Goal: Find specific page/section: Find specific page/section

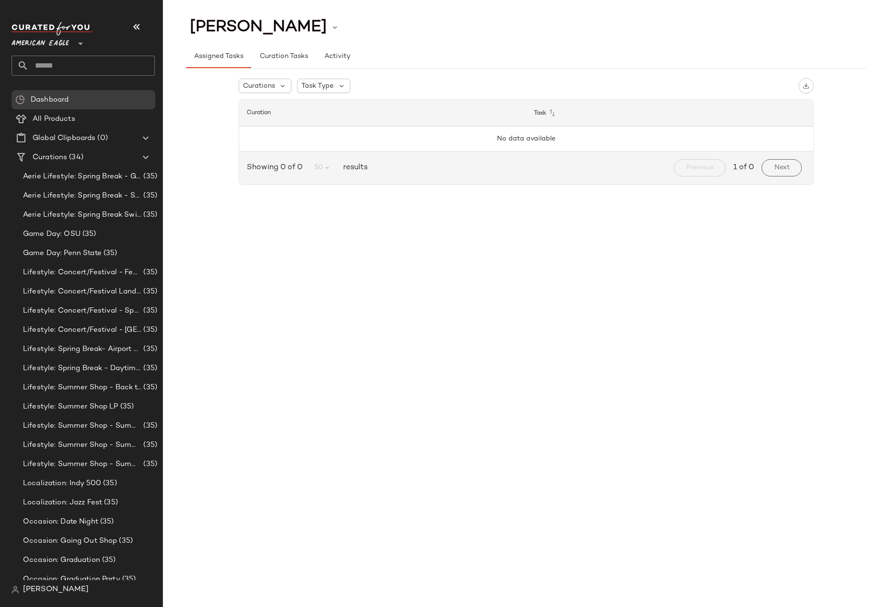
click at [48, 589] on span "[PERSON_NAME]" at bounding box center [56, 590] width 66 height 12
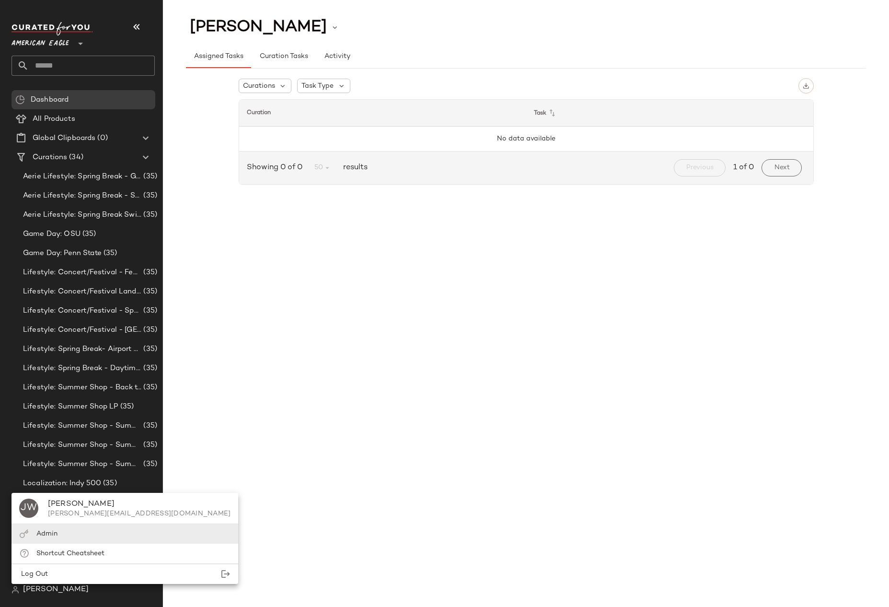
click at [50, 533] on span "Admin" at bounding box center [46, 533] width 21 height 7
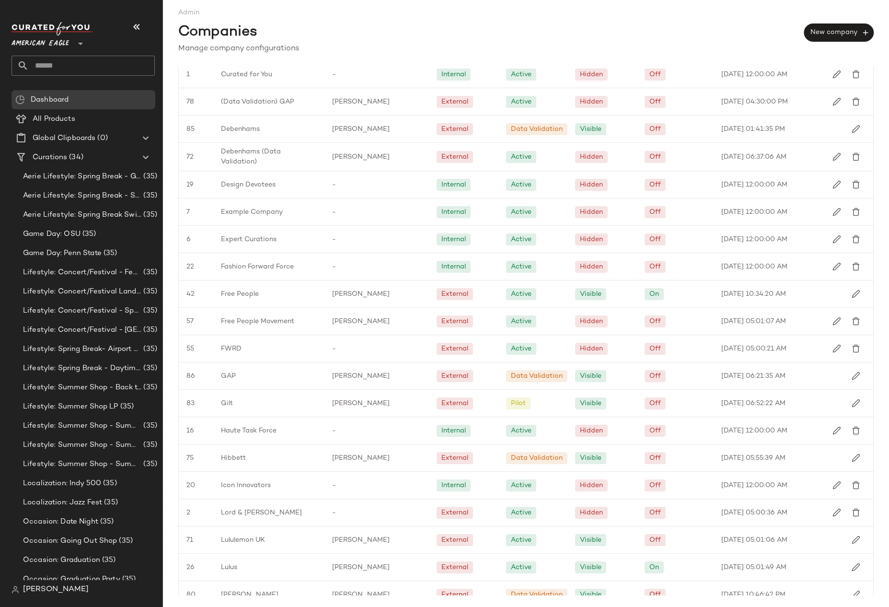
scroll to position [900, 0]
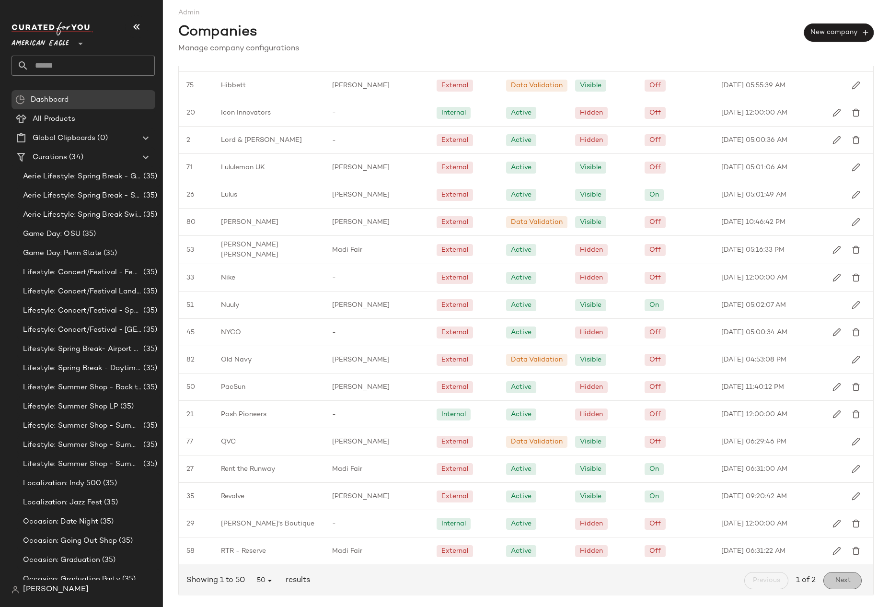
click at [845, 585] on button "Next" at bounding box center [843, 580] width 38 height 17
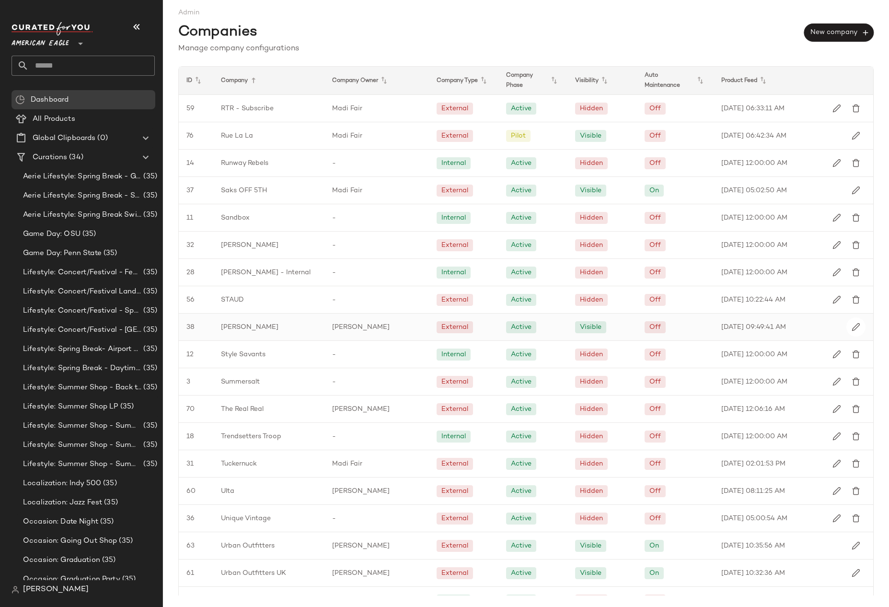
click at [270, 328] on div "[PERSON_NAME]" at bounding box center [268, 327] width 111 height 27
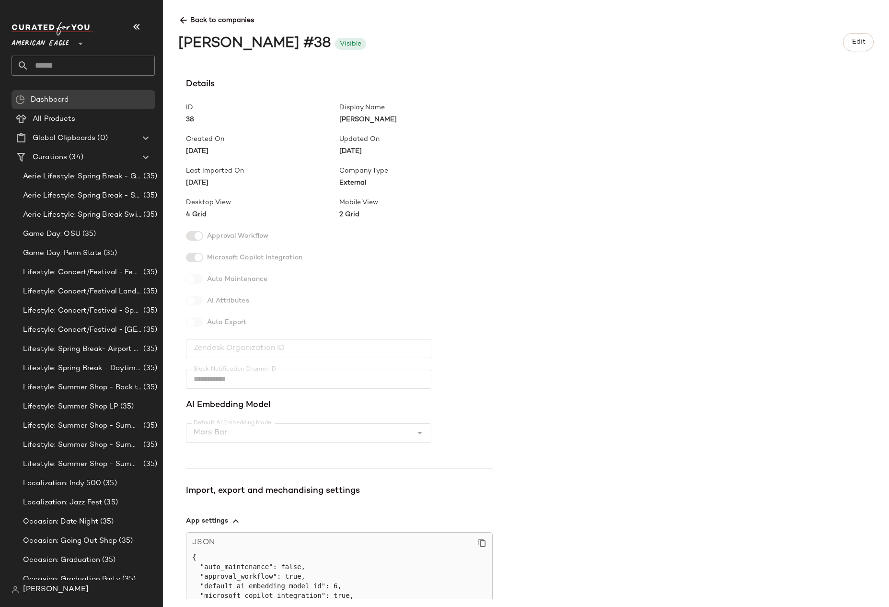
scroll to position [93, 0]
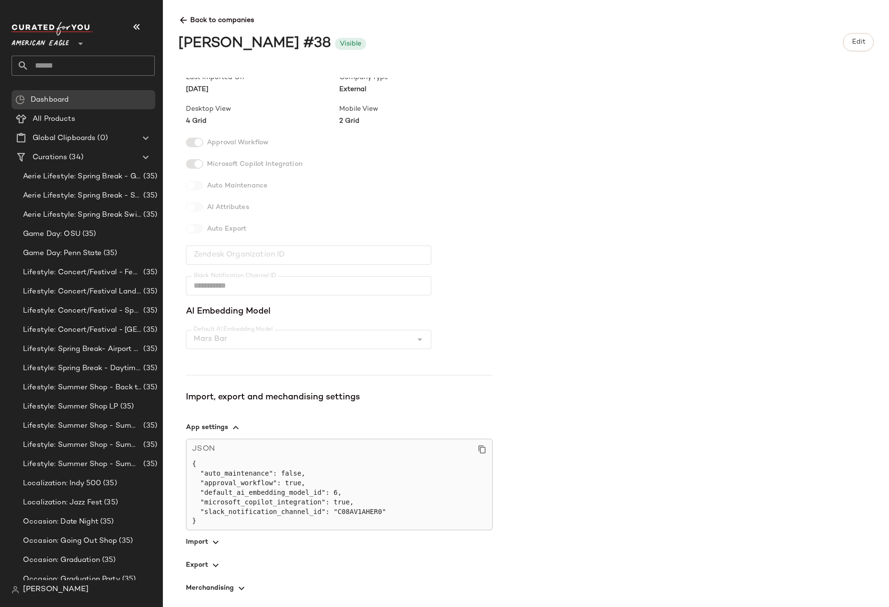
click at [211, 536] on span "button" at bounding box center [339, 541] width 307 height 23
click at [481, 566] on icon at bounding box center [482, 564] width 9 height 9
